Goal: Information Seeking & Learning: Learn about a topic

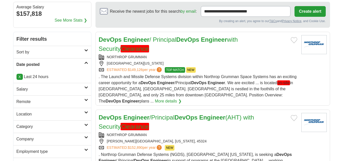
click at [22, 102] on h2 "Remote" at bounding box center [51, 102] width 68 height 6
click at [22, 115] on link "Remote jobs" at bounding box center [28, 113] width 23 height 4
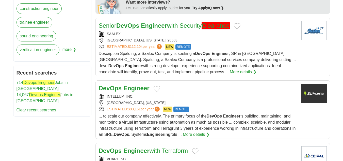
scroll to position [257, 0]
click at [138, 84] on strong "Engineer" at bounding box center [136, 87] width 26 height 7
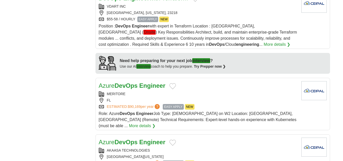
scroll to position [409, 0]
click at [138, 84] on strong "DevOps" at bounding box center [126, 85] width 23 height 7
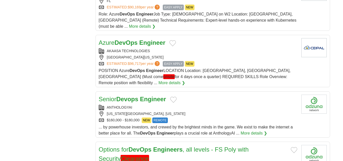
scroll to position [508, 0]
click at [138, 95] on strong "Devops" at bounding box center [127, 98] width 22 height 7
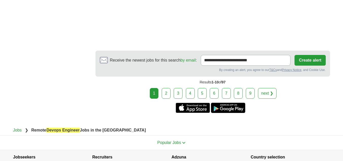
scroll to position [892, 0]
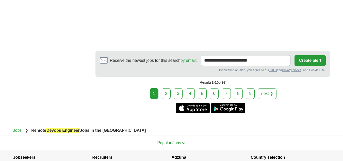
click at [167, 88] on link "2" at bounding box center [166, 93] width 9 height 11
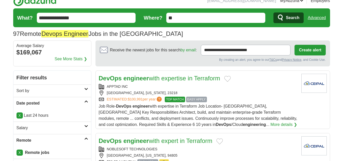
scroll to position [13, 0]
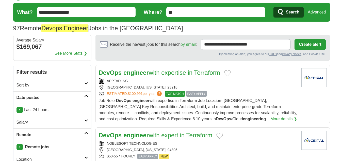
click at [139, 73] on strong "engineer" at bounding box center [135, 72] width 25 height 7
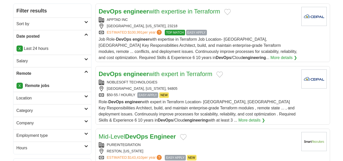
scroll to position [74, 0]
click at [139, 73] on strong "engineer" at bounding box center [135, 73] width 25 height 7
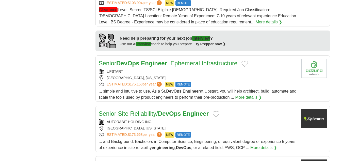
scroll to position [429, 0]
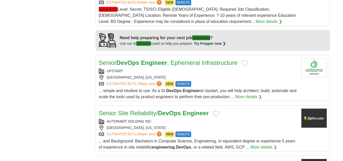
click at [137, 116] on link "Senior Site Reliability/ DevOps Engineer" at bounding box center [154, 112] width 110 height 7
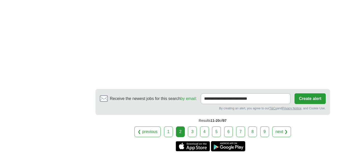
scroll to position [899, 0]
click at [194, 136] on link "3" at bounding box center [192, 131] width 9 height 11
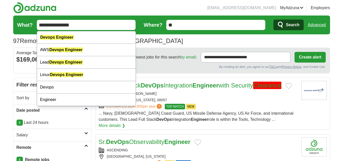
drag, startPoint x: 78, startPoint y: 24, endPoint x: 37, endPoint y: 23, distance: 41.9
click at [37, 23] on input "**********" at bounding box center [86, 25] width 99 height 10
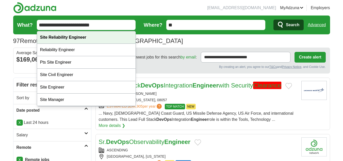
type input "**********"
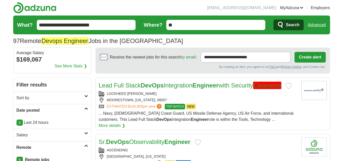
click at [298, 24] on span "Search" at bounding box center [292, 25] width 13 height 10
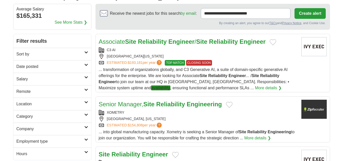
scroll to position [46, 0]
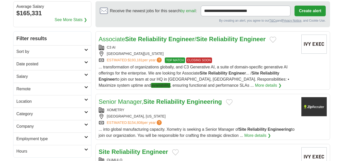
click at [28, 87] on h2 "Remote" at bounding box center [51, 89] width 68 height 6
click at [26, 101] on link "Remote jobs" at bounding box center [28, 101] width 23 height 4
click at [34, 64] on h2 "Date posted" at bounding box center [51, 64] width 68 height 6
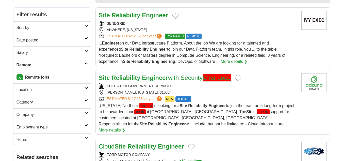
scroll to position [67, 0]
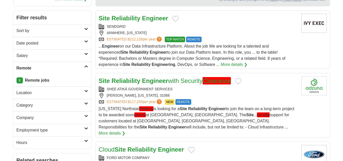
click at [28, 43] on h2 "Date posted" at bounding box center [51, 43] width 68 height 6
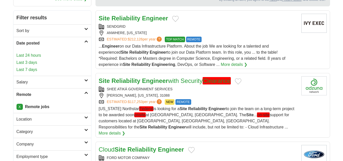
click at [28, 53] on link "Last 24 hours" at bounding box center [53, 55] width 72 height 6
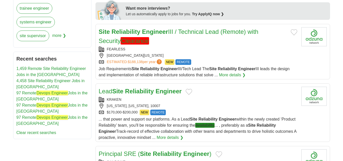
scroll to position [245, 0]
click at [153, 87] on strong "Reliability" at bounding box center [139, 90] width 29 height 7
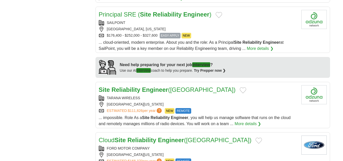
scroll to position [392, 0]
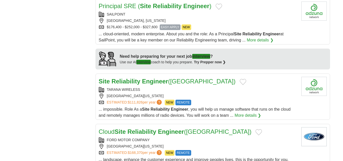
click at [150, 79] on strong "Engineer" at bounding box center [155, 81] width 26 height 7
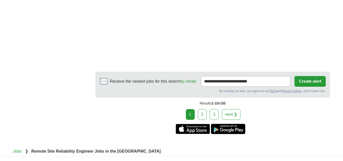
scroll to position [984, 0]
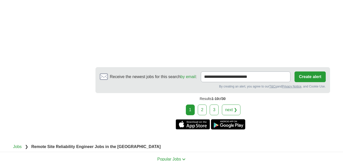
click at [205, 104] on link "2" at bounding box center [202, 109] width 9 height 11
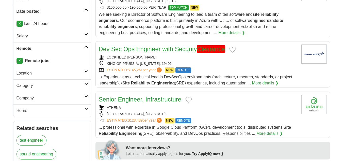
scroll to position [102, 0]
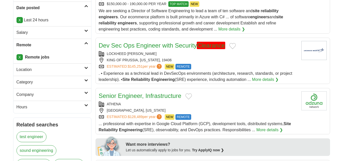
click at [166, 96] on link "Senior Engineer, Infrastructure" at bounding box center [140, 95] width 83 height 7
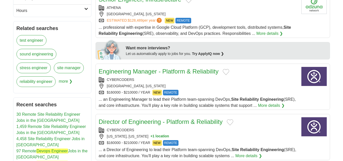
scroll to position [199, 0]
click at [135, 74] on link "Engineering Manager - Platform & Reliability" at bounding box center [159, 71] width 120 height 7
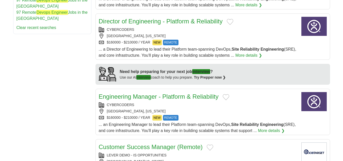
scroll to position [349, 0]
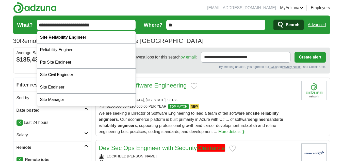
drag, startPoint x: 92, startPoint y: 25, endPoint x: 39, endPoint y: 25, distance: 53.6
click at [39, 25] on input "**********" at bounding box center [86, 25] width 99 height 10
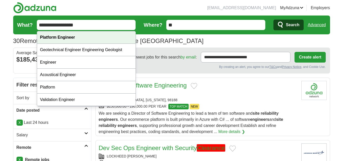
type input "**********"
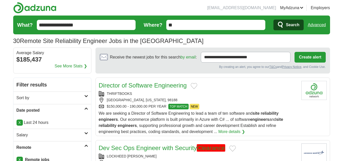
click at [282, 21] on button "Search" at bounding box center [289, 25] width 30 height 11
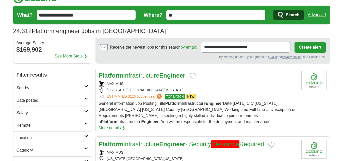
click at [32, 98] on h2 "Date posted" at bounding box center [51, 100] width 68 height 6
click at [25, 111] on link "Last 24 hours" at bounding box center [53, 112] width 72 height 6
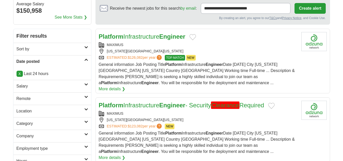
scroll to position [49, 0]
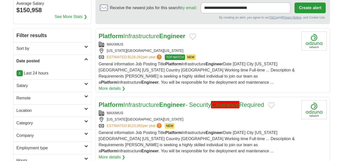
click at [26, 96] on h2 "Remote" at bounding box center [51, 98] width 68 height 6
click at [26, 111] on link "Remote jobs" at bounding box center [28, 110] width 23 height 4
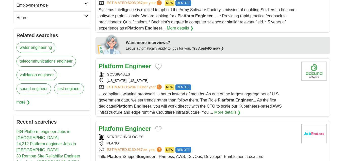
scroll to position [206, 0]
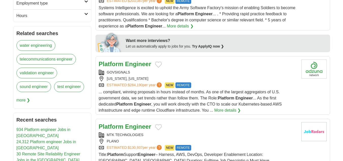
click at [128, 67] on strong "Engineer" at bounding box center [138, 63] width 26 height 7
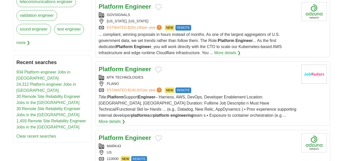
scroll to position [265, 0]
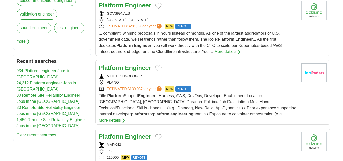
click at [128, 67] on strong "Engineer" at bounding box center [138, 67] width 26 height 7
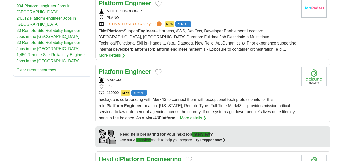
click at [128, 68] on strong "Engineer" at bounding box center [138, 71] width 26 height 7
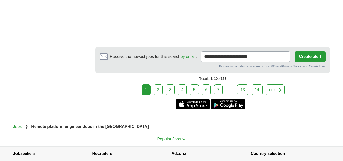
scroll to position [969, 0]
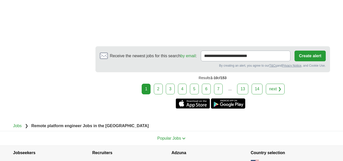
click at [158, 88] on link "2" at bounding box center [158, 89] width 9 height 11
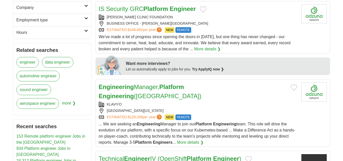
scroll to position [194, 0]
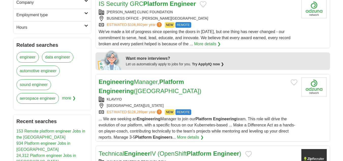
click at [135, 85] on link "Engineering Manager, Platform Engineering ([GEOGRAPHIC_DATA])" at bounding box center [150, 86] width 103 height 16
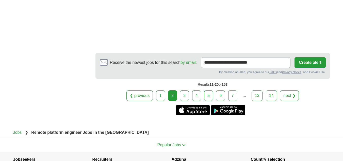
scroll to position [1010, 0]
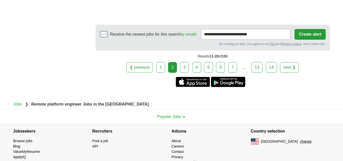
click at [186, 62] on link "3" at bounding box center [184, 67] width 9 height 11
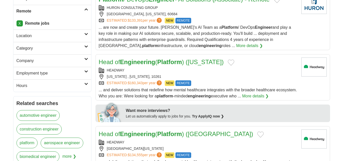
scroll to position [136, 0]
click at [146, 62] on strong "Engineering" at bounding box center [137, 61] width 35 height 7
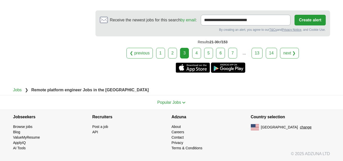
scroll to position [999, 0]
click at [197, 54] on link "4" at bounding box center [196, 53] width 9 height 11
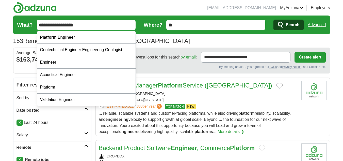
drag, startPoint x: 88, startPoint y: 26, endPoint x: 39, endPoint y: 21, distance: 49.5
click at [39, 21] on input "**********" at bounding box center [86, 25] width 99 height 10
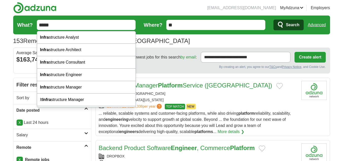
click at [58, 25] on input "*****" at bounding box center [86, 25] width 99 height 10
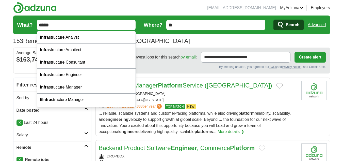
click at [57, 24] on input "*****" at bounding box center [86, 25] width 99 height 10
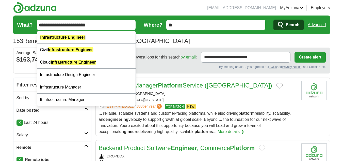
type input "**********"
click at [274, 20] on button "Search" at bounding box center [289, 25] width 30 height 11
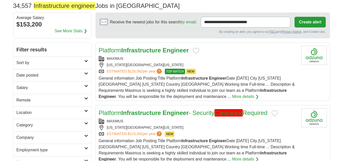
scroll to position [36, 0]
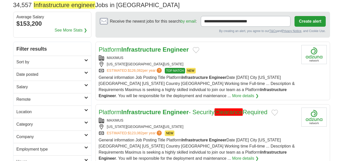
click at [27, 74] on h2 "Date posted" at bounding box center [51, 74] width 68 height 6
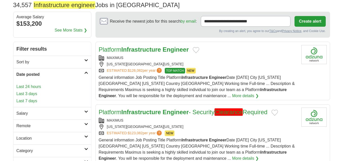
click at [25, 86] on link "Last 24 hours" at bounding box center [53, 87] width 72 height 6
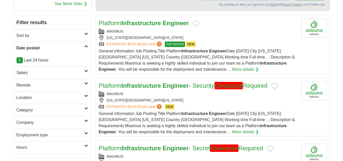
click at [25, 86] on h2 "Remote" at bounding box center [51, 85] width 68 height 6
click at [25, 97] on link "Remote jobs" at bounding box center [28, 97] width 23 height 4
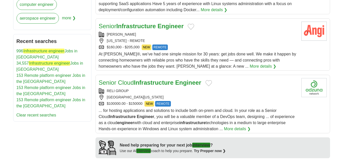
scroll to position [288, 0]
click at [141, 86] on strong "Infrastructure" at bounding box center [154, 82] width 40 height 7
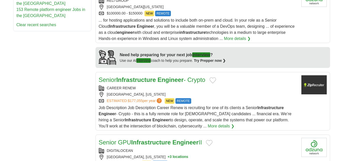
scroll to position [378, 0]
click at [141, 83] on strong "Infrastructure" at bounding box center [136, 79] width 40 height 7
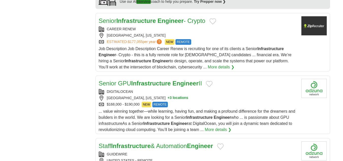
scroll to position [437, 0]
click at [141, 86] on strong "Infrastructure" at bounding box center [151, 82] width 40 height 7
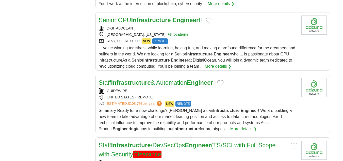
scroll to position [502, 0]
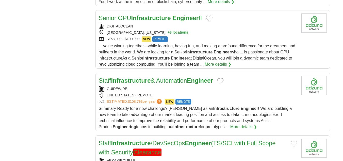
click at [141, 84] on strong "Infrastructure" at bounding box center [131, 80] width 40 height 7
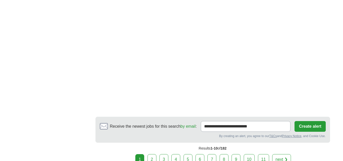
scroll to position [988, 0]
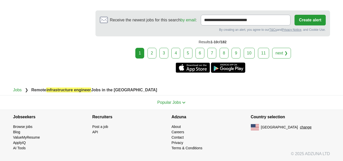
click at [156, 55] on link "2" at bounding box center [152, 53] width 9 height 11
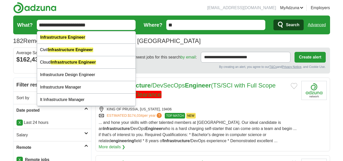
drag, startPoint x: 94, startPoint y: 28, endPoint x: 42, endPoint y: 27, distance: 52.8
click at [42, 27] on input "**********" at bounding box center [86, 25] width 99 height 10
type input "*"
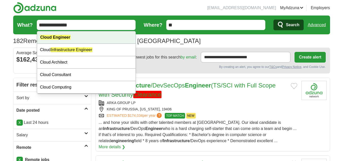
click at [53, 36] on em "Cloud Engineer" at bounding box center [55, 37] width 30 height 5
type input "**********"
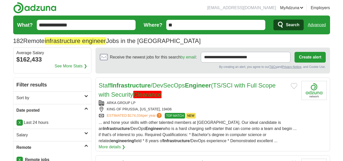
click at [296, 23] on span "Search" at bounding box center [292, 25] width 13 height 10
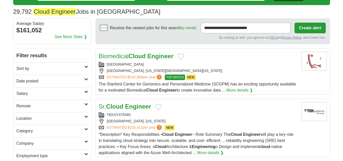
scroll to position [29, 0]
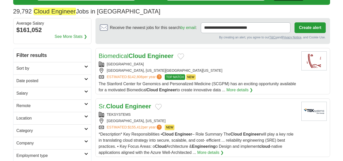
click at [42, 81] on h2 "Date posted" at bounding box center [51, 81] width 68 height 6
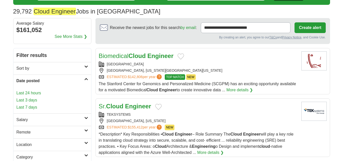
click at [34, 91] on link "Last 24 hours" at bounding box center [53, 93] width 72 height 6
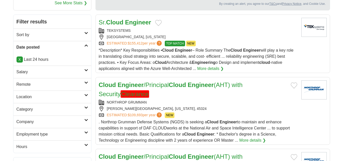
click at [27, 82] on h2 "Remote" at bounding box center [51, 84] width 68 height 6
click at [27, 97] on link "Remote jobs" at bounding box center [28, 96] width 23 height 4
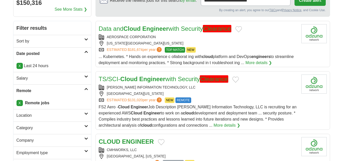
scroll to position [136, 0]
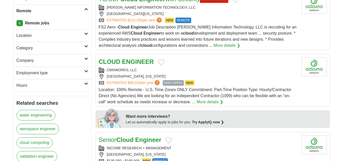
click at [130, 62] on strong "ENGINEER" at bounding box center [138, 61] width 32 height 7
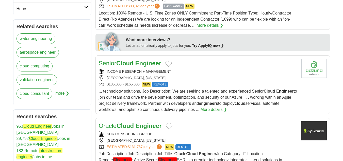
scroll to position [214, 0]
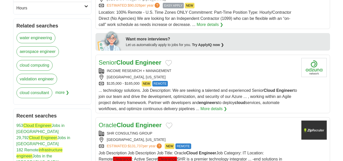
click at [130, 62] on strong "Cloud" at bounding box center [124, 62] width 17 height 7
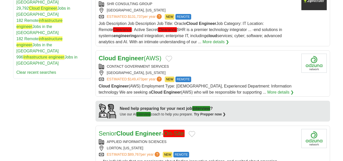
scroll to position [343, 0]
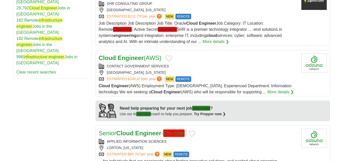
click at [130, 61] on strong "Engineer" at bounding box center [131, 57] width 26 height 7
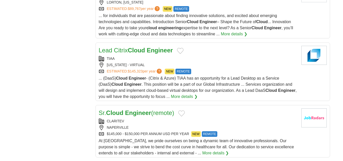
scroll to position [486, 0]
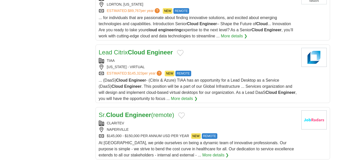
click at [132, 56] on strong "Cloud" at bounding box center [136, 52] width 17 height 7
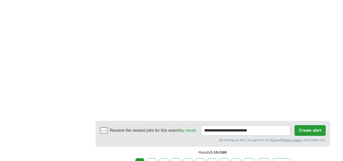
scroll to position [968, 0]
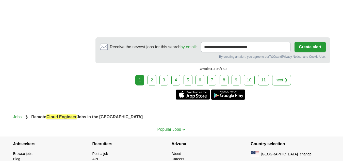
click at [154, 85] on link "2" at bounding box center [152, 80] width 9 height 11
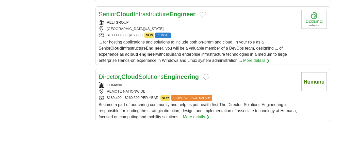
scroll to position [587, 0]
